Goal: Task Accomplishment & Management: Use online tool/utility

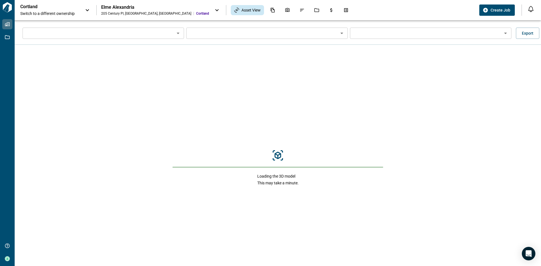
type input "****"
type input "**********"
